Goal: Task Accomplishment & Management: Manage account settings

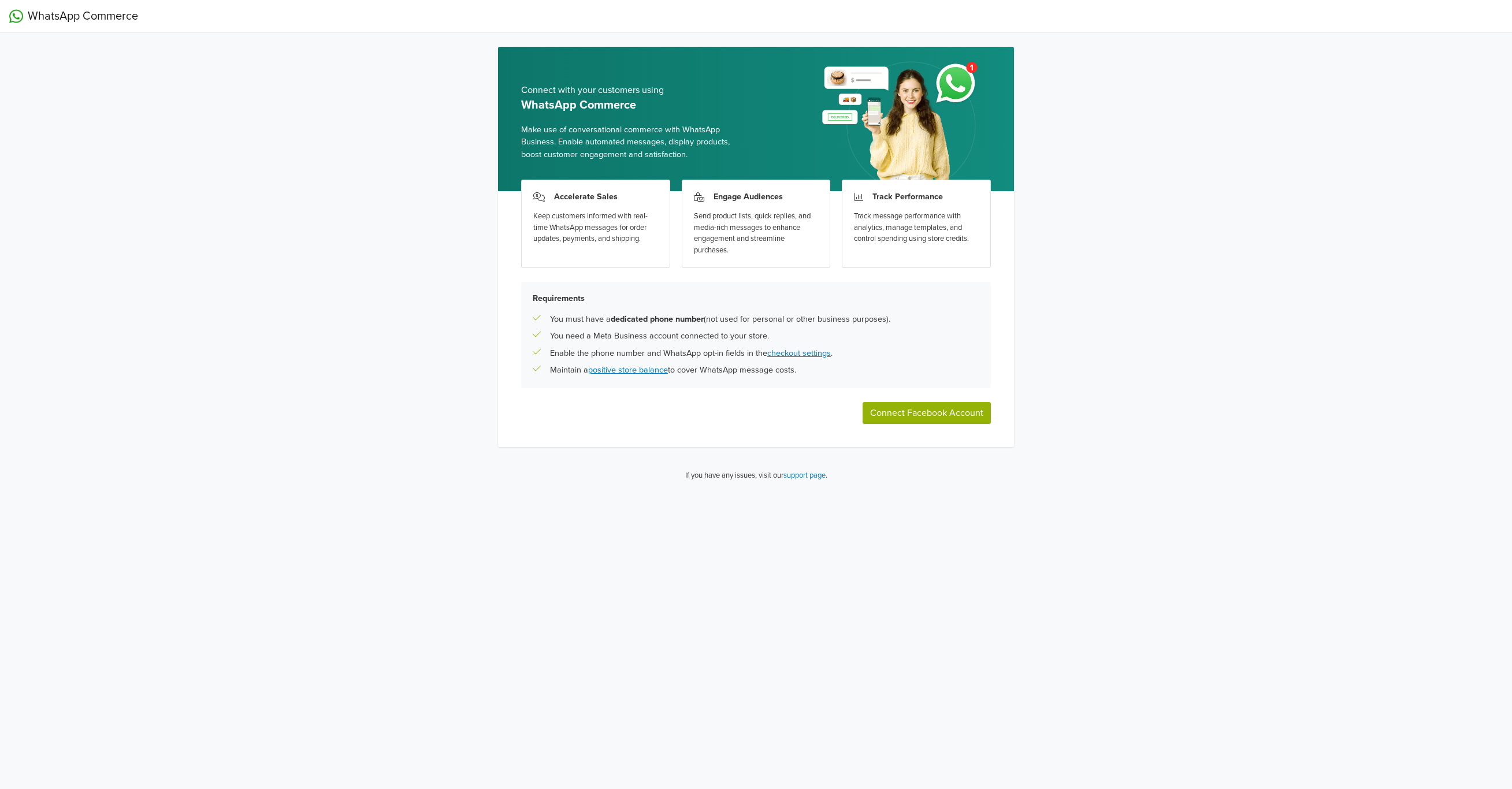
click at [905, 417] on button "Connect Facebook Account" at bounding box center [926, 413] width 128 height 22
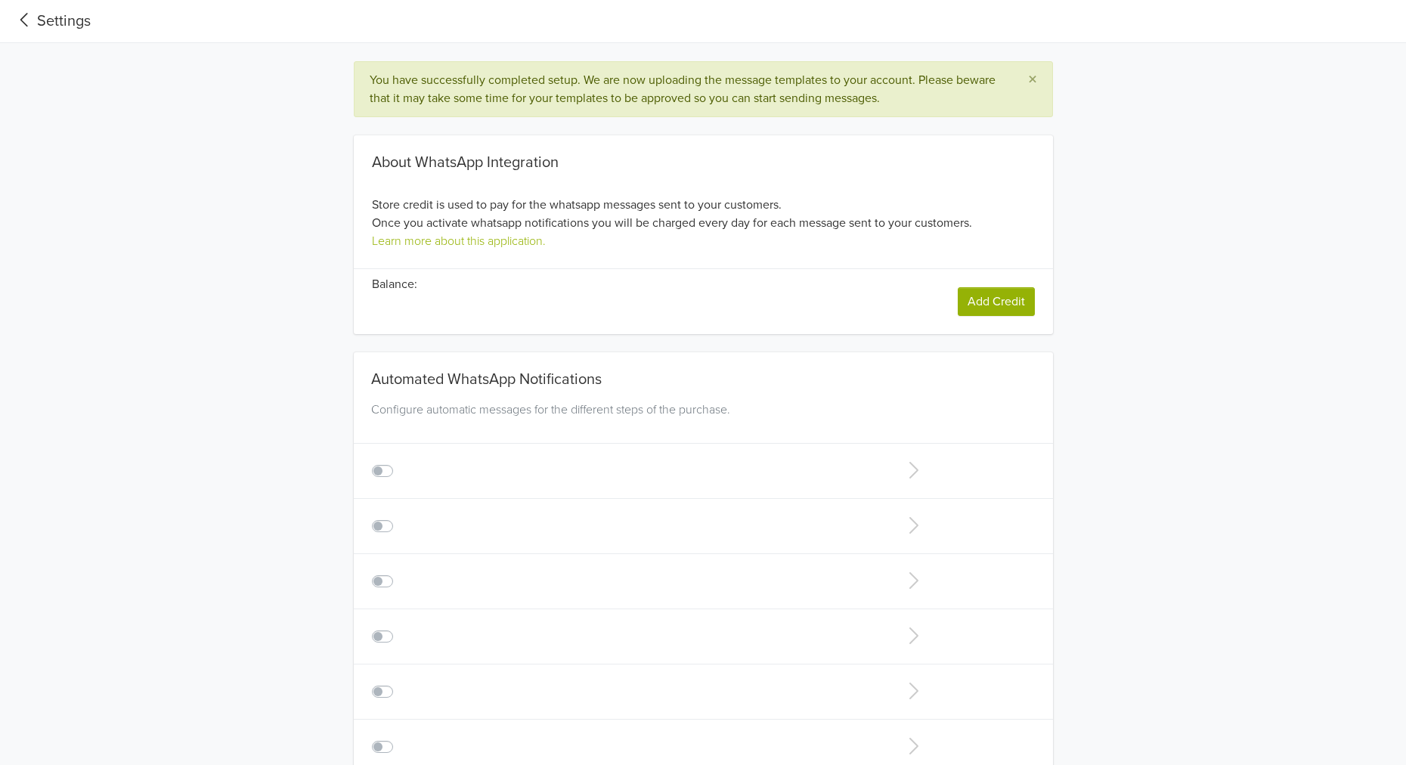
type input "+1"
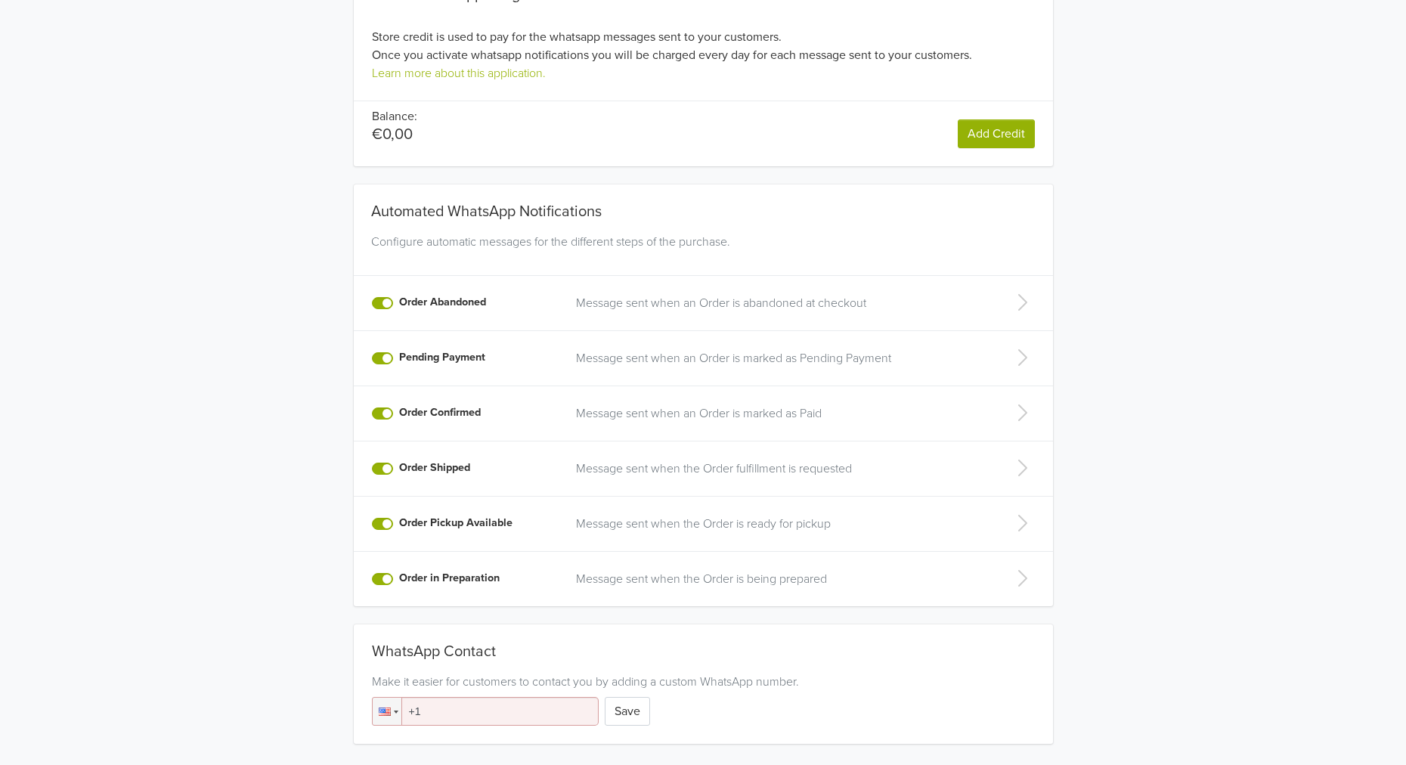
scroll to position [231, 0]
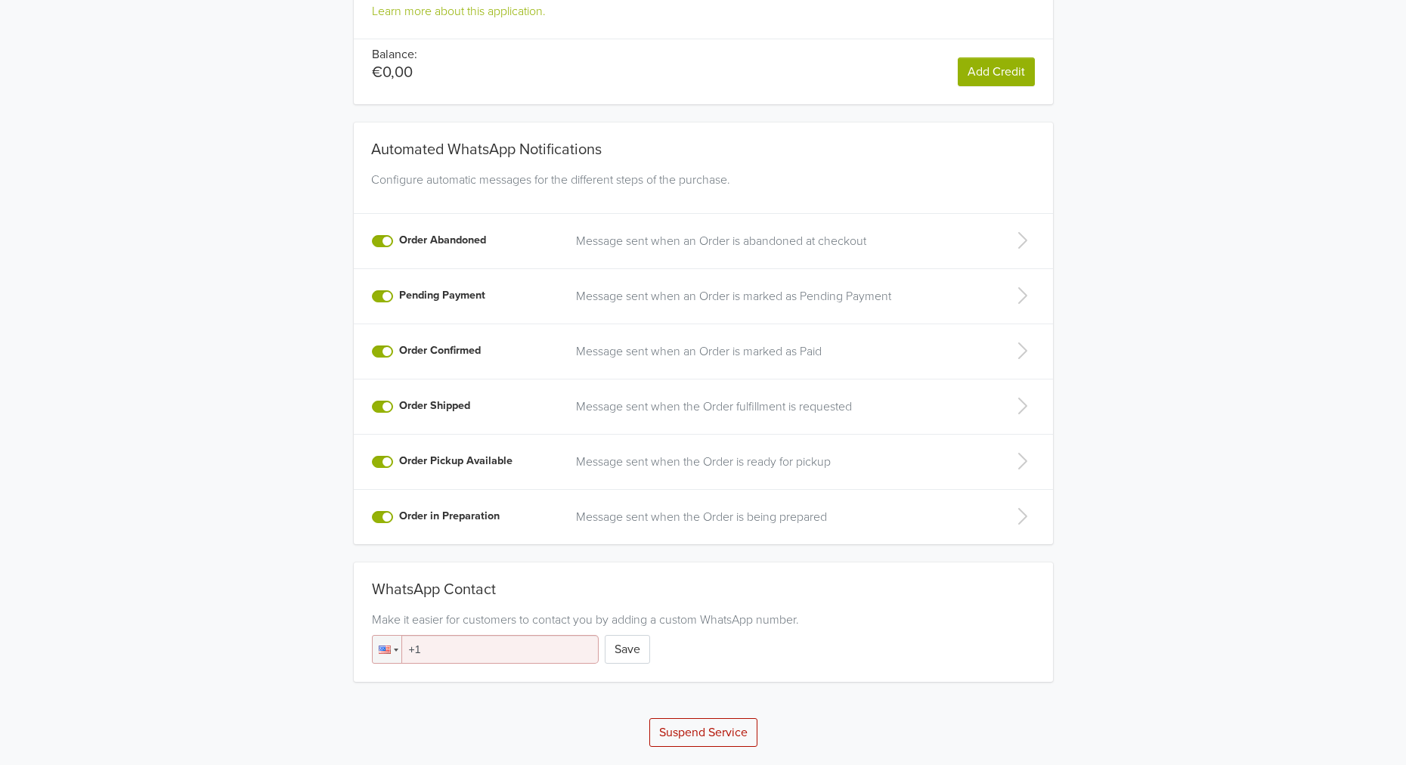
click at [1085, 255] on div "Automated WhatsApp Notifications Configure automatic messages for the different…" at bounding box center [702, 324] width 839 height 440
click at [452, 653] on input "+1" at bounding box center [485, 649] width 227 height 29
click at [394, 648] on div at bounding box center [396, 649] width 5 height 3
click at [441, 590] on div "WhatsApp Contact Make it easier for customers to contact you by adding a custom…" at bounding box center [703, 621] width 699 height 83
type input "[PHONE_NUMBER]"
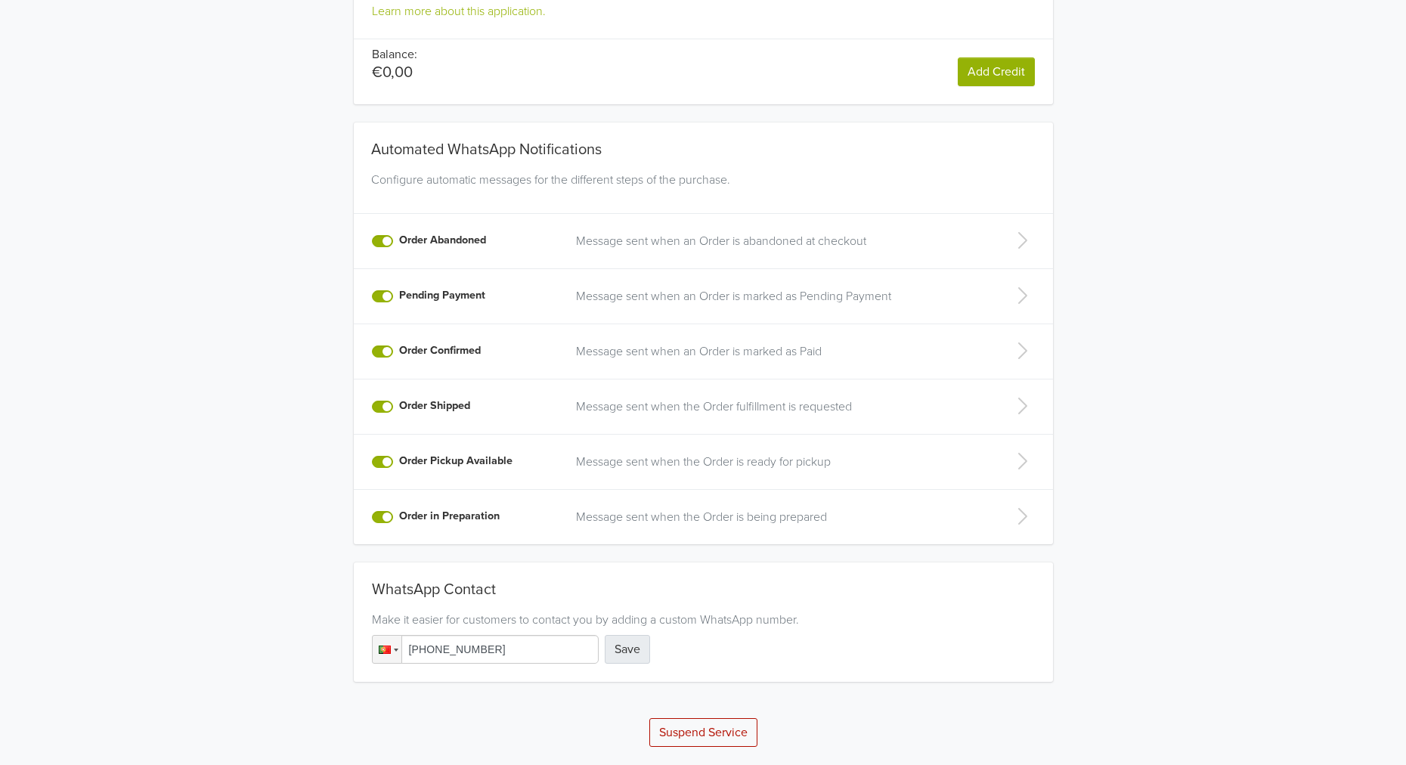
click at [639, 652] on button "Save" at bounding box center [627, 649] width 45 height 29
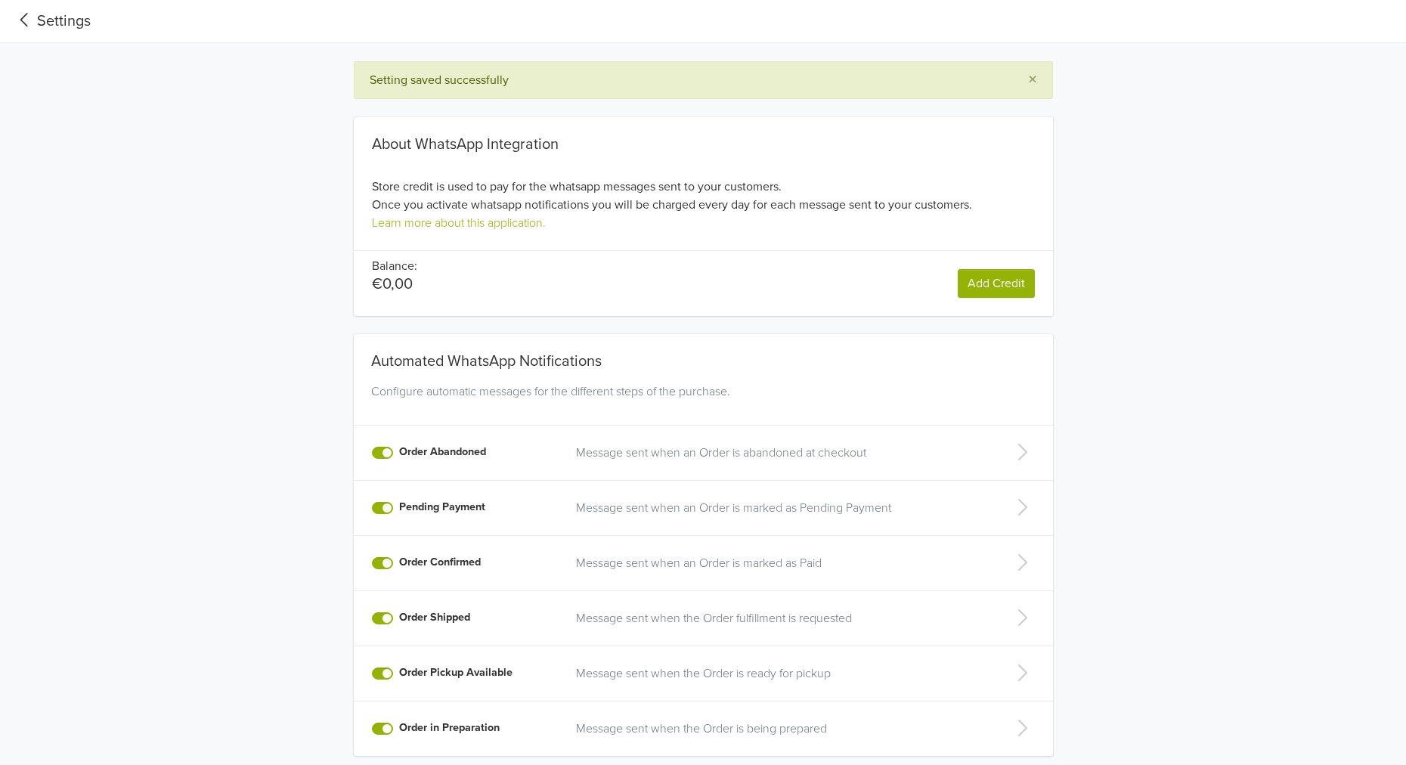
scroll to position [212, 0]
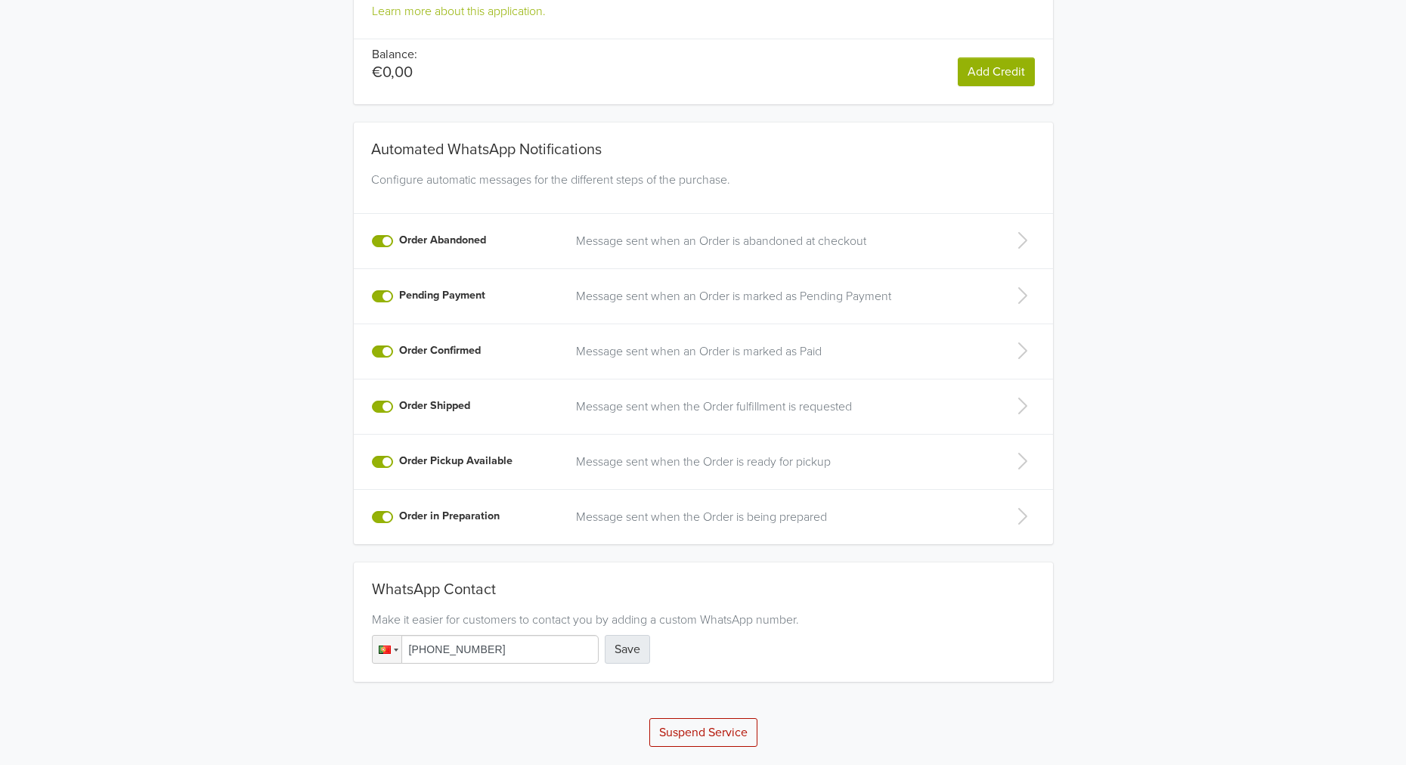
click at [633, 657] on button "Save" at bounding box center [627, 649] width 45 height 29
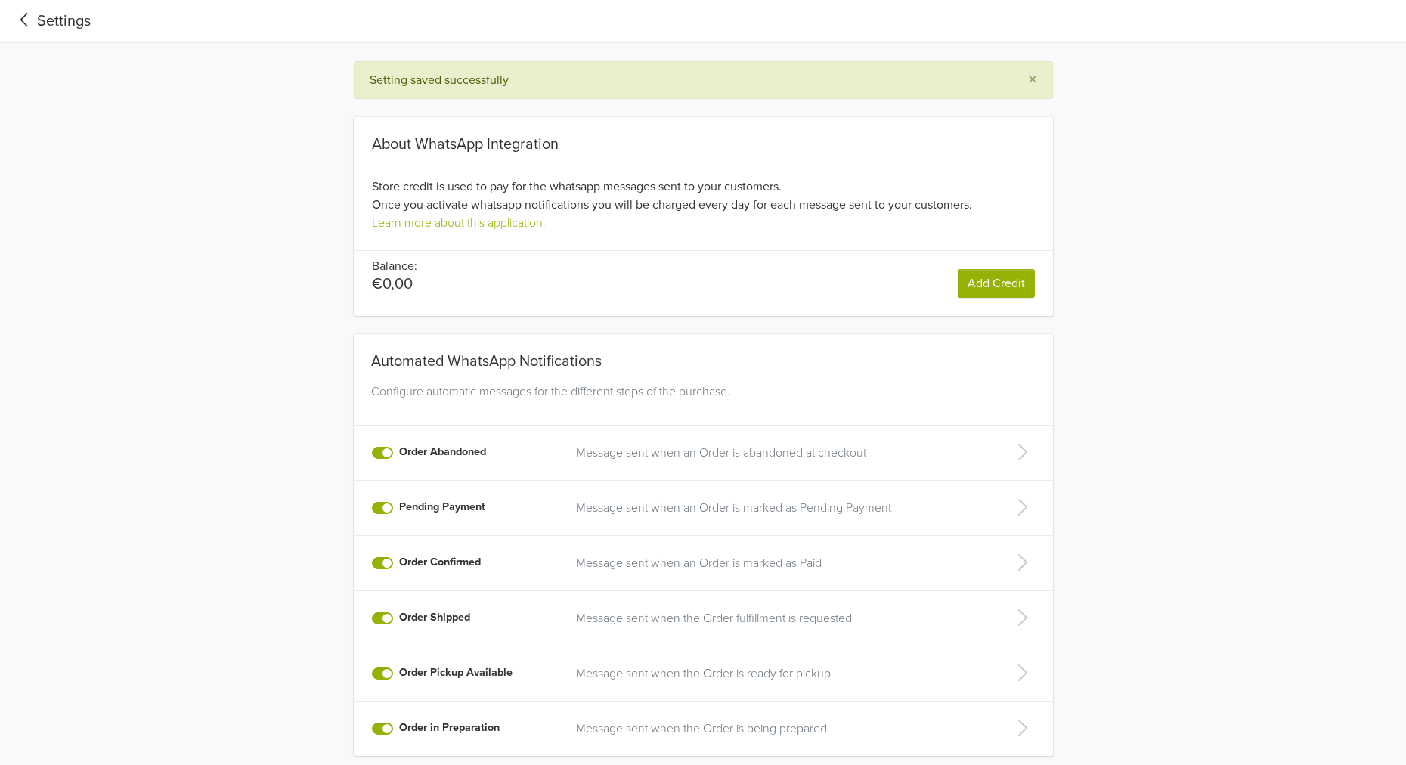
click at [1249, 203] on div "Setting saved successfully × About WhatsApp Integration Store credit is used to…" at bounding box center [703, 509] width 1406 height 897
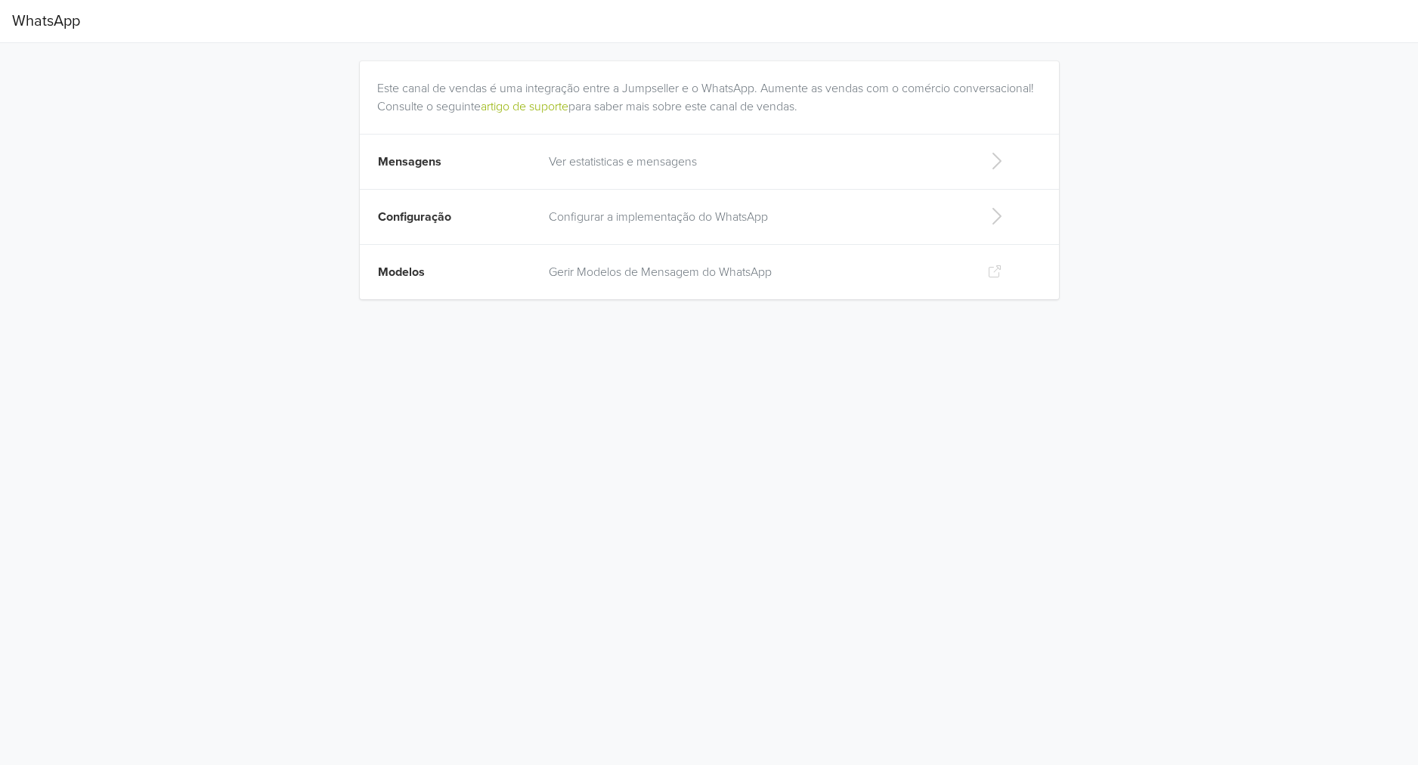
click at [970, 161] on td "Ver estatisticas e mensagens" at bounding box center [756, 162] width 432 height 55
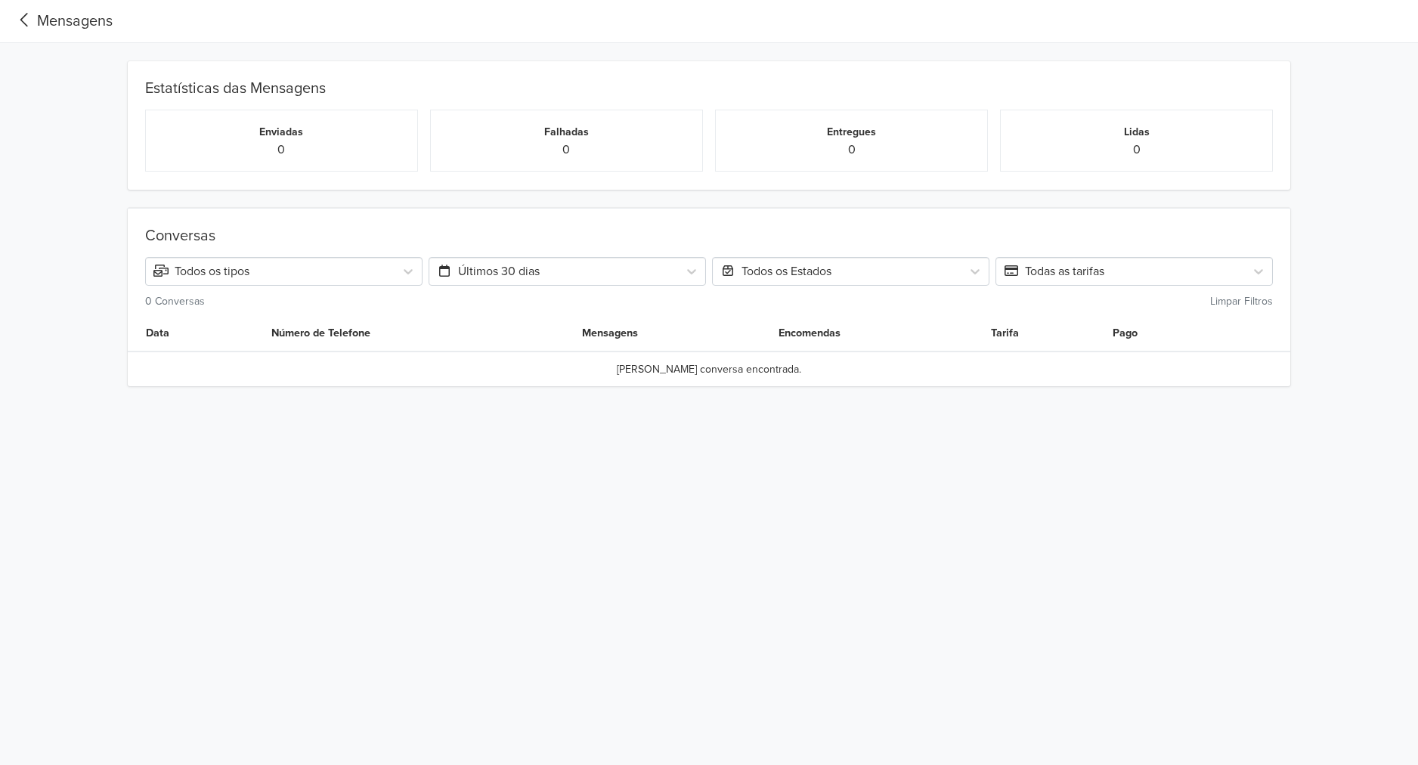
click at [32, 19] on icon at bounding box center [24, 20] width 25 height 20
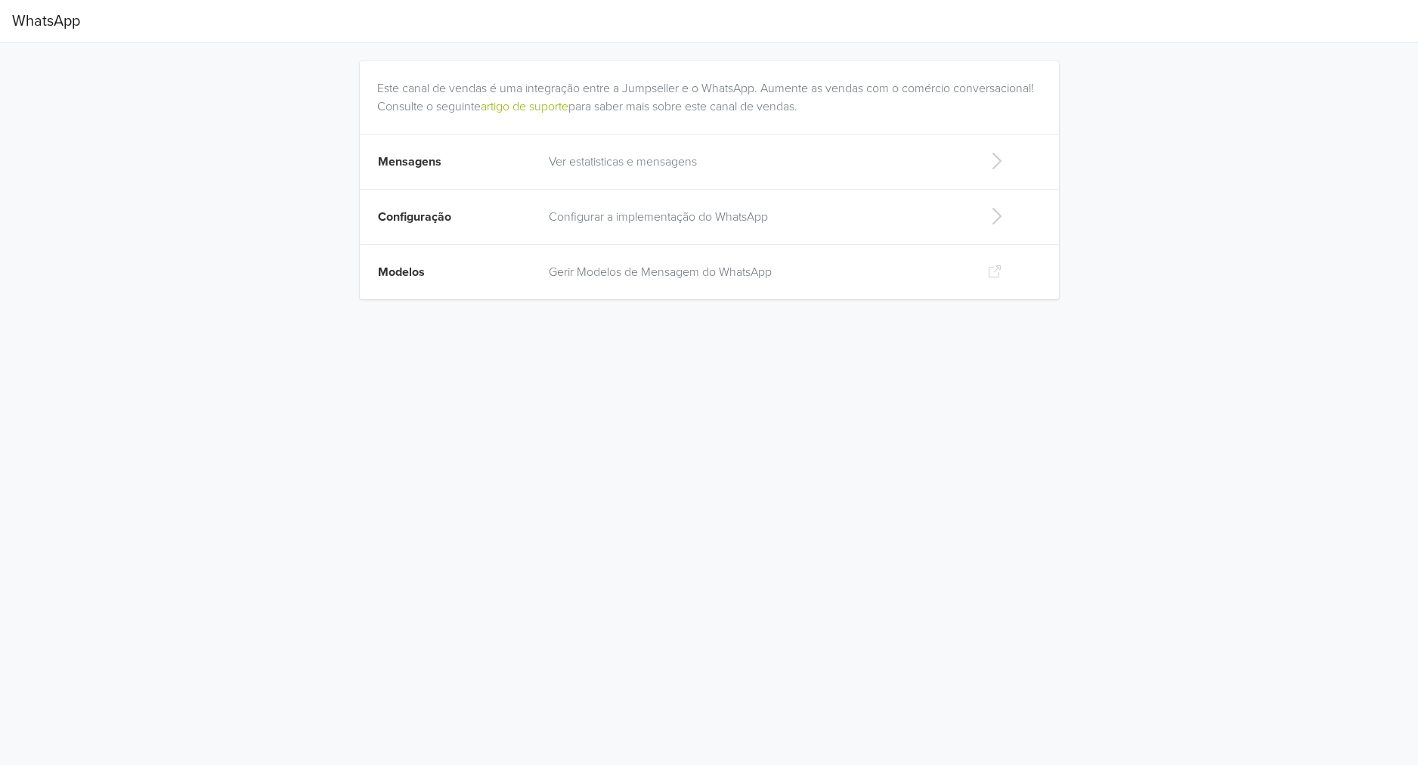
click at [989, 268] on icon at bounding box center [994, 271] width 15 height 12
click at [269, 163] on div "WhatsApp Este canal de vendas é uma integração entre a Jumpseller e o WhatsApp.…" at bounding box center [709, 158] width 1418 height 317
